Goal: Transaction & Acquisition: Purchase product/service

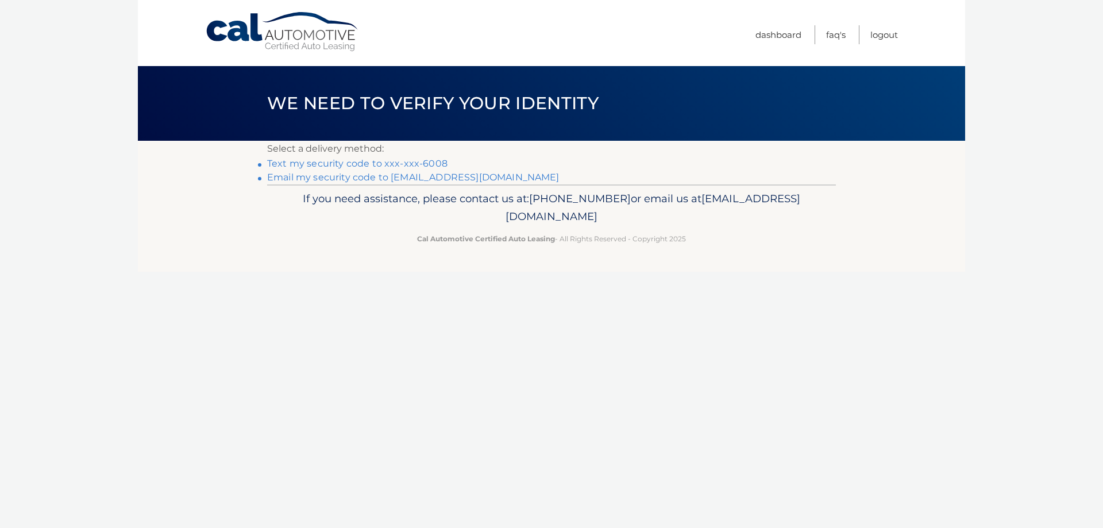
click at [383, 160] on link "Text my security code to xxx-xxx-6008" at bounding box center [357, 163] width 180 height 11
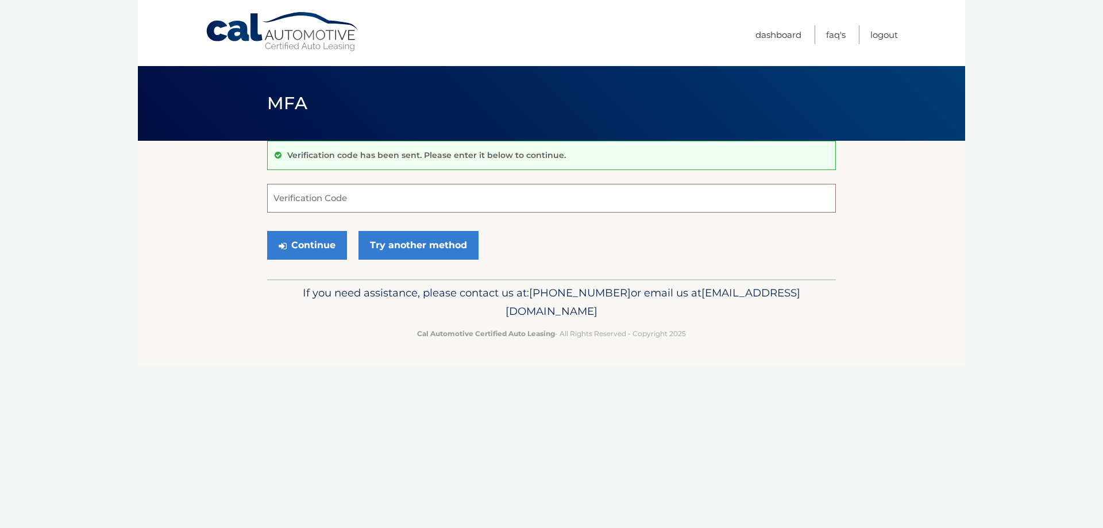
click at [364, 199] on input "Verification Code" at bounding box center [551, 198] width 569 height 29
type input "522238"
click at [313, 240] on button "Continue" at bounding box center [307, 245] width 80 height 29
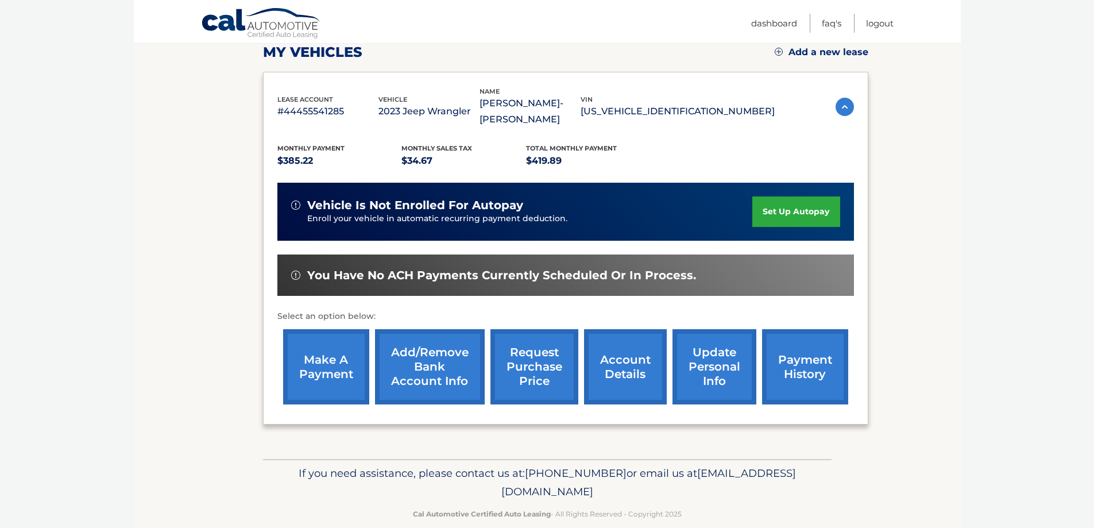
scroll to position [172, 0]
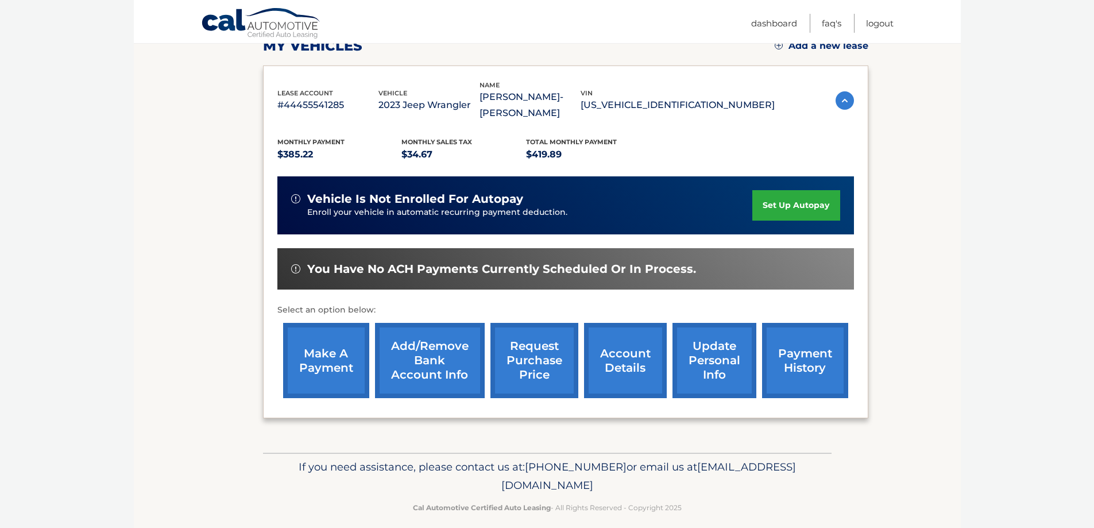
click at [320, 351] on link "make a payment" at bounding box center [326, 360] width 86 height 75
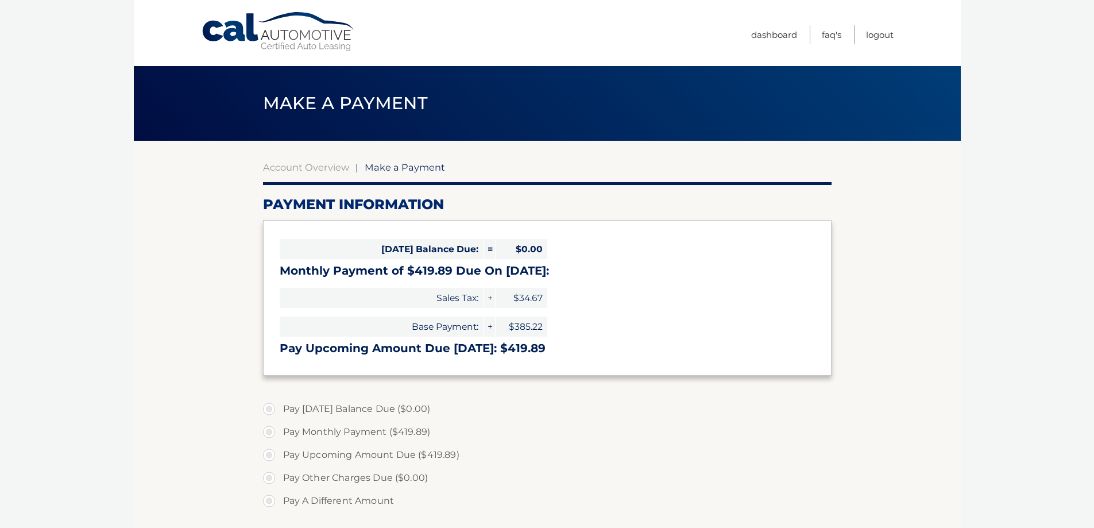
select select "ZDdmZWQ1NTgtYjRhYS00ZDBlLWI5OTMtNDI0ZTI4ZWI1NGQz"
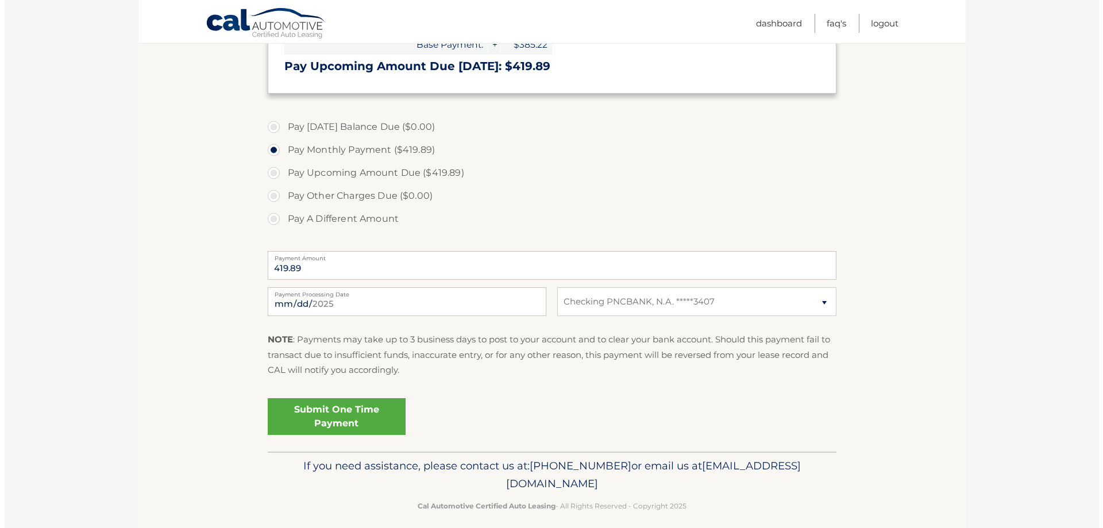
scroll to position [287, 0]
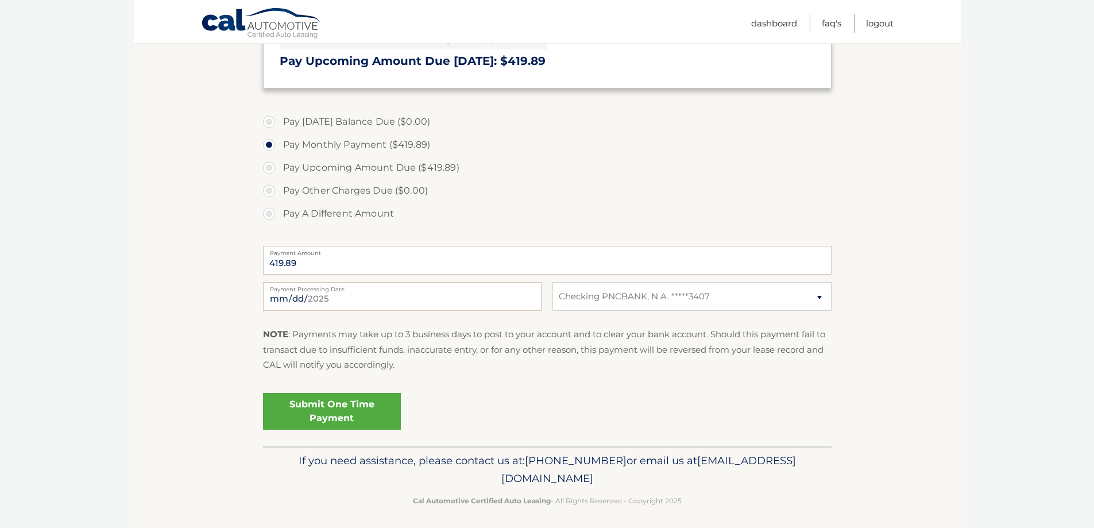
click at [353, 406] on link "Submit One Time Payment" at bounding box center [332, 411] width 138 height 37
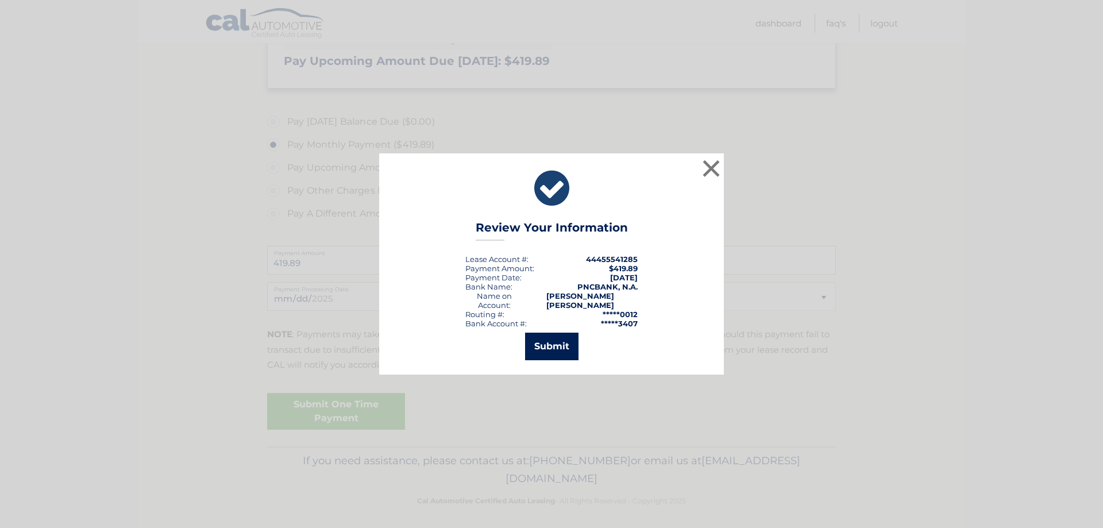
click at [551, 343] on button "Submit" at bounding box center [551, 347] width 53 height 28
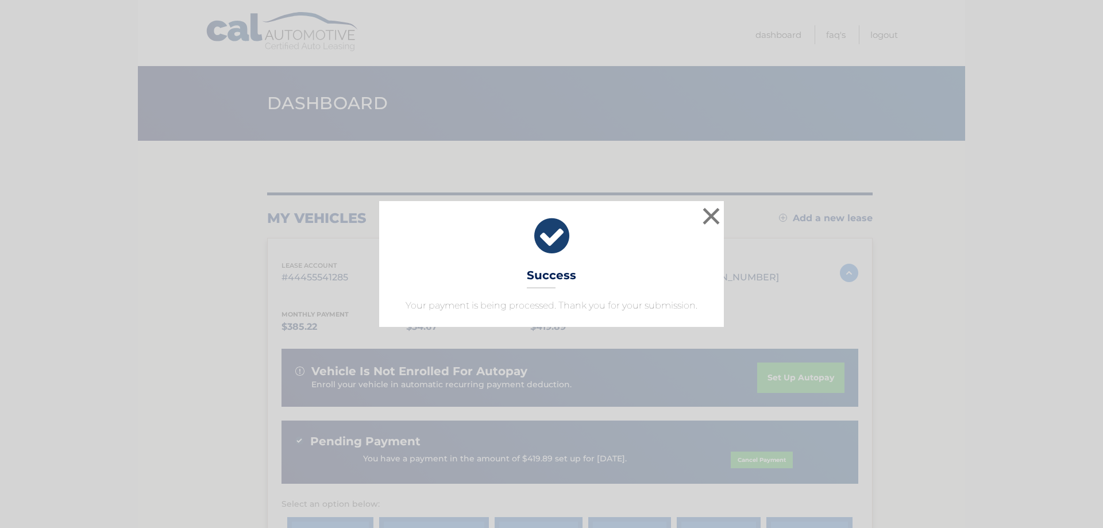
click at [959, 293] on div "× Success Your payment is being processed. Thank you for your submission." at bounding box center [551, 263] width 1093 height 125
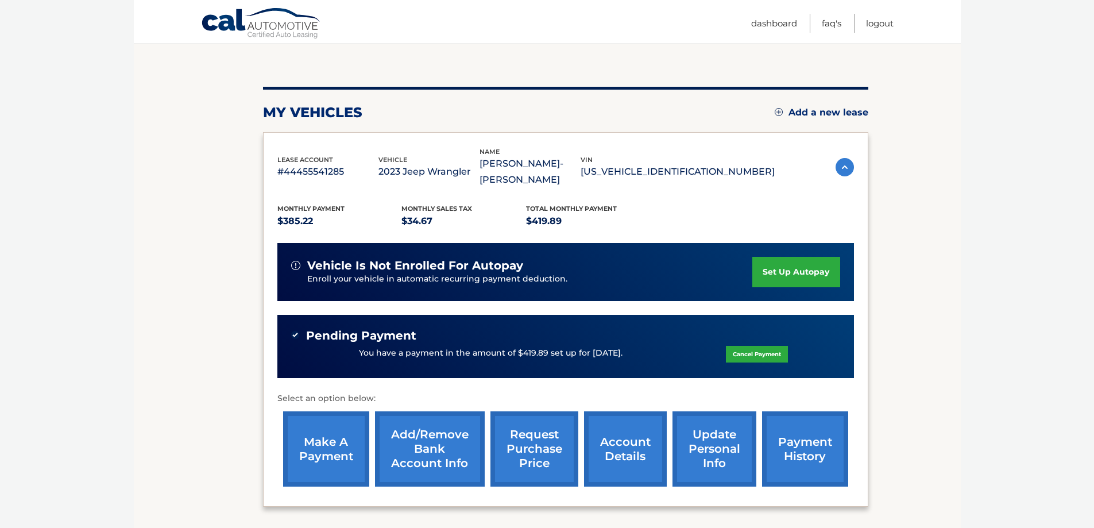
scroll to position [38, 0]
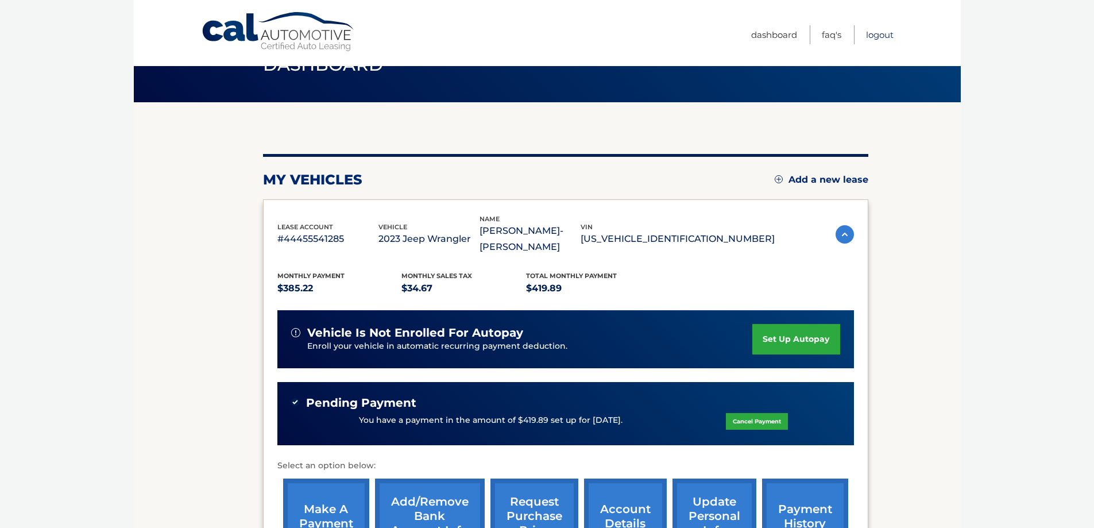
click at [880, 32] on link "Logout" at bounding box center [880, 34] width 28 height 19
